Goal: Browse casually: Explore the website without a specific task or goal

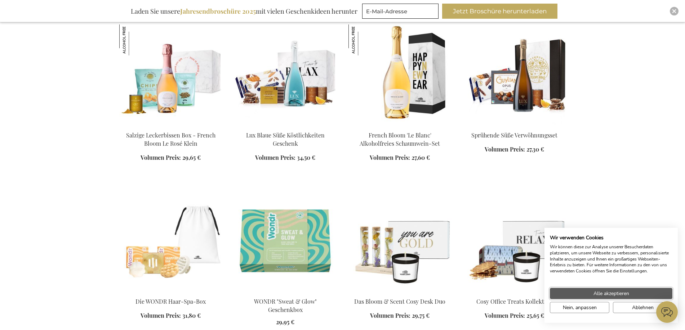
click at [613, 294] on span "Alle akzeptieren" at bounding box center [611, 294] width 36 height 8
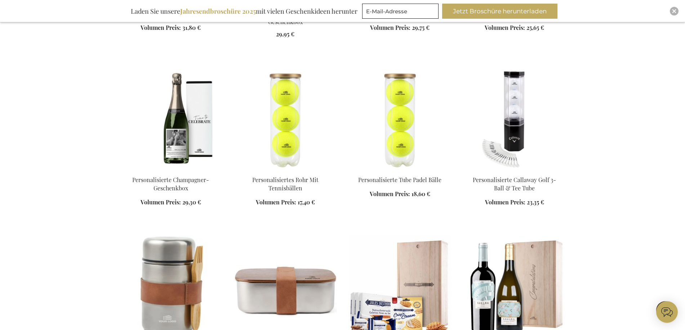
scroll to position [648, 0]
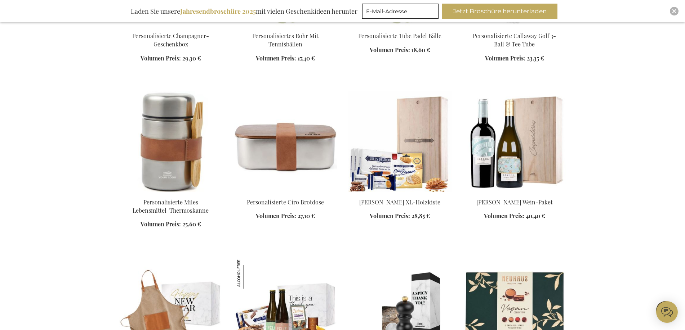
scroll to position [792, 0]
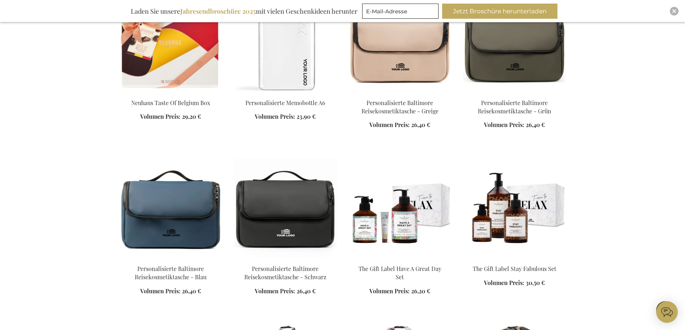
scroll to position [1368, 0]
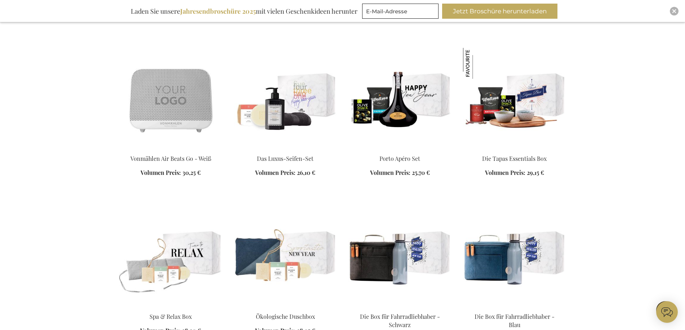
scroll to position [2341, 0]
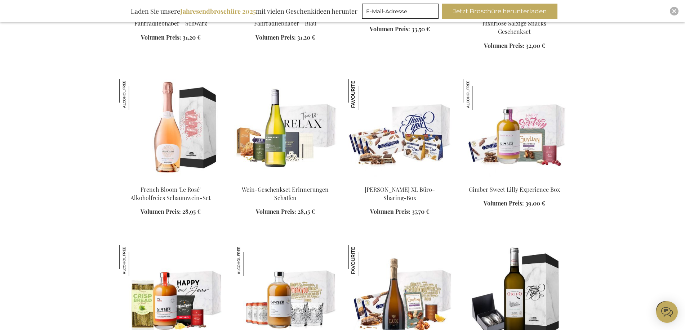
scroll to position [2773, 0]
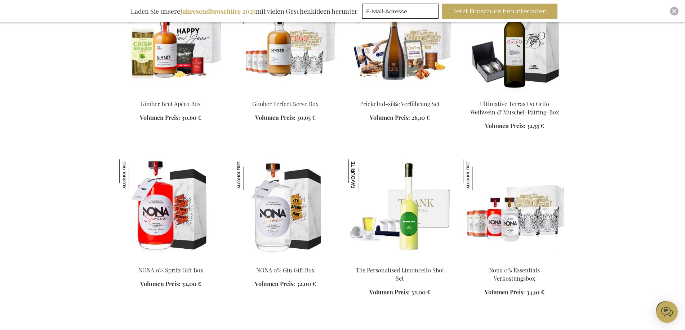
scroll to position [3205, 0]
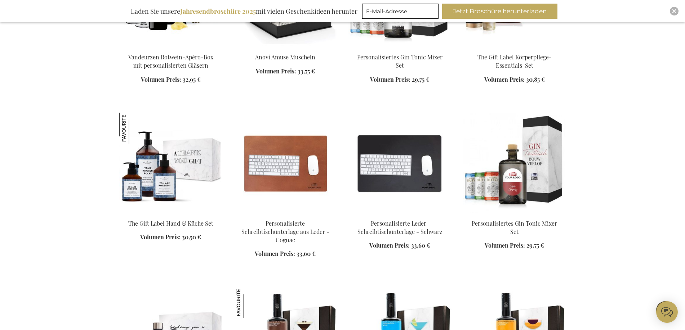
scroll to position [3745, 0]
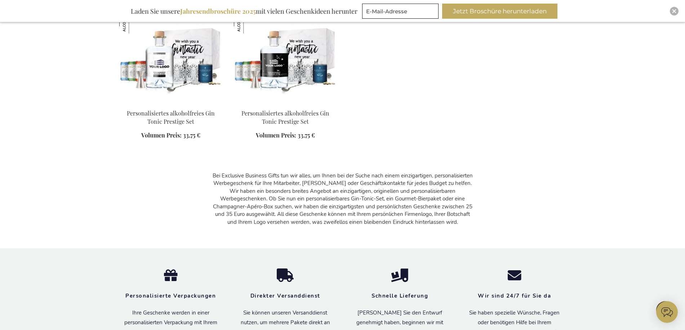
scroll to position [5006, 0]
